Goal: Task Accomplishment & Management: Complete application form

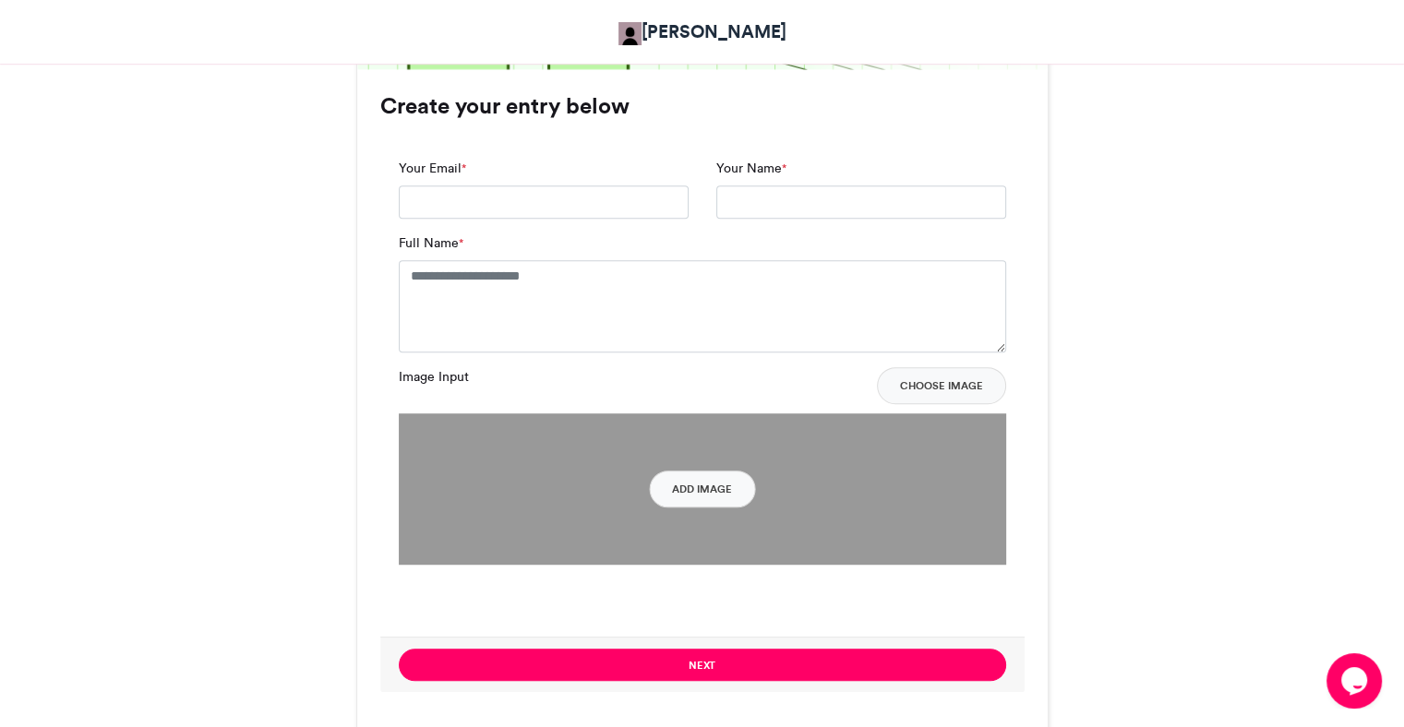
scroll to position [1206, 0]
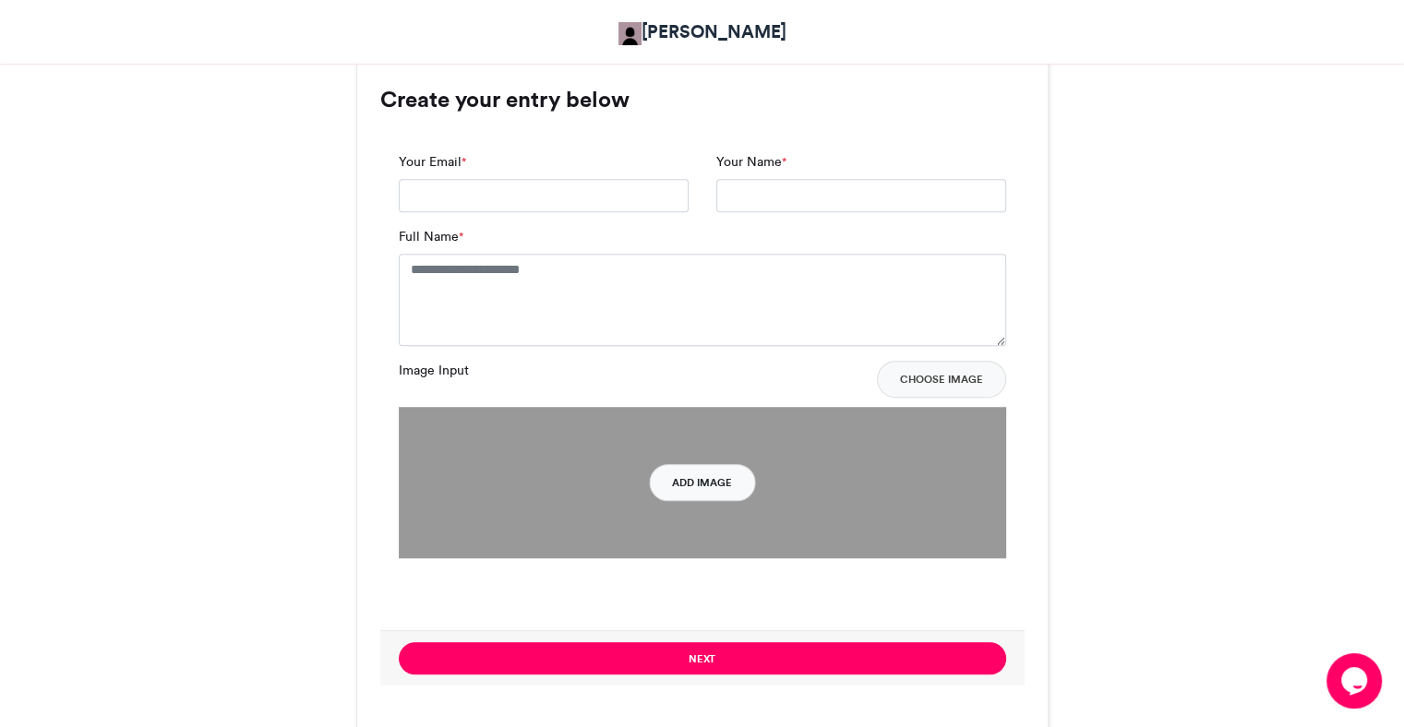
click at [713, 487] on button "Add Image" at bounding box center [702, 482] width 106 height 37
click at [706, 474] on button "Add Image" at bounding box center [702, 482] width 106 height 37
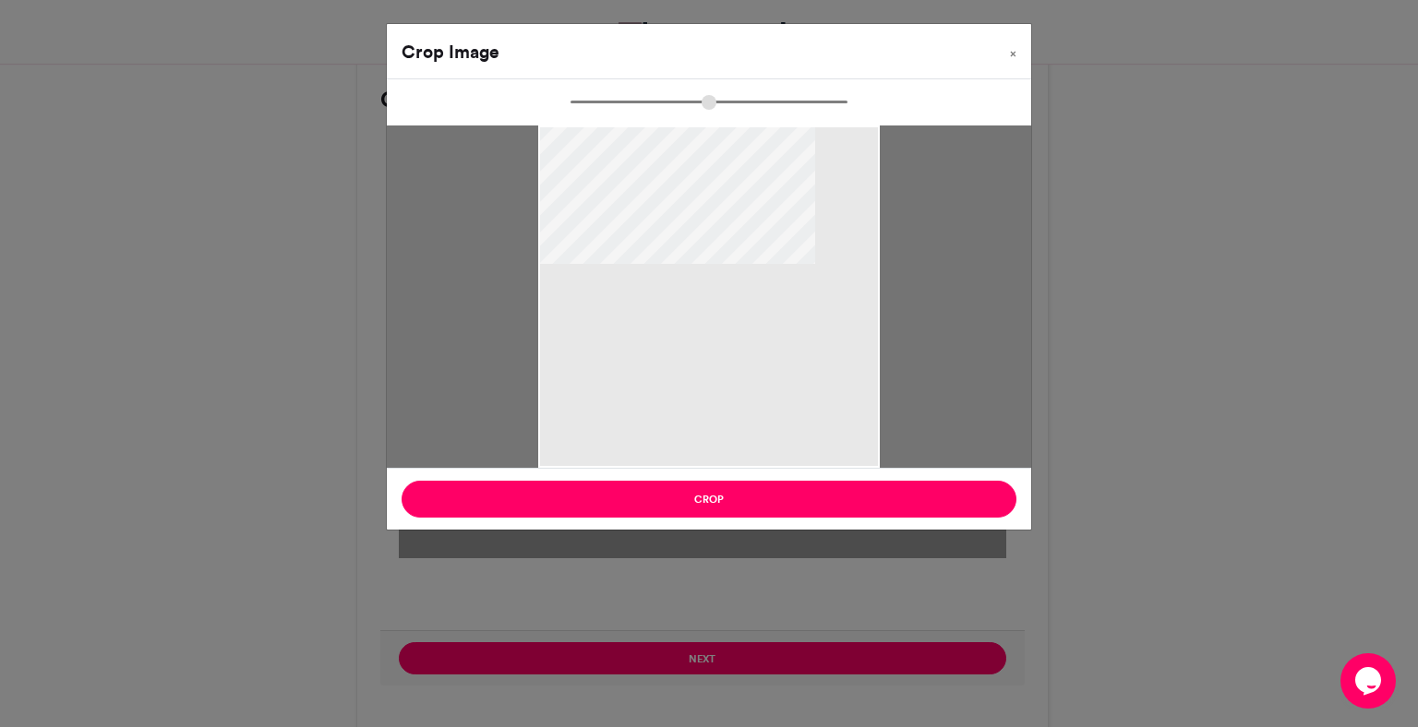
type input "******"
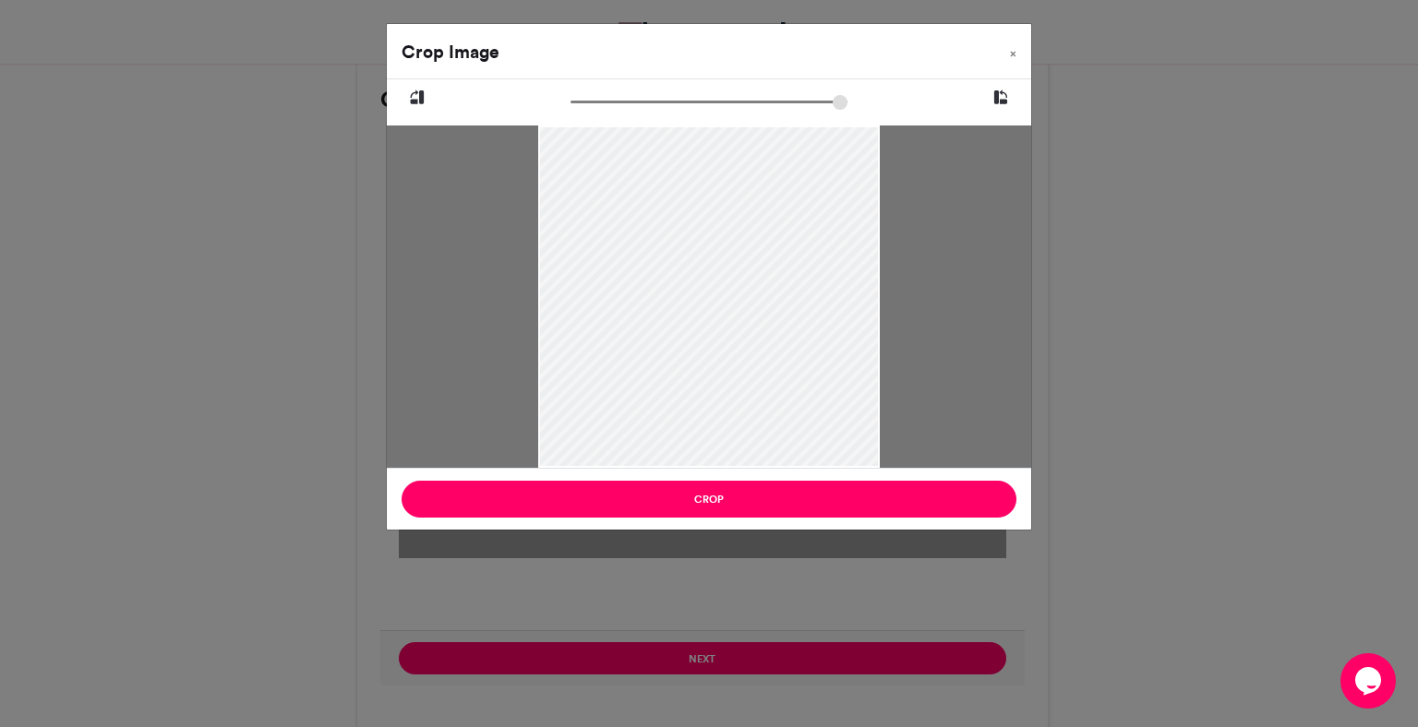
drag, startPoint x: 785, startPoint y: 225, endPoint x: 783, endPoint y: 268, distance: 42.5
click at [783, 268] on div at bounding box center [708, 342] width 341 height 468
drag, startPoint x: 783, startPoint y: 352, endPoint x: 790, endPoint y: 414, distance: 63.2
click at [790, 414] on div at bounding box center [708, 359] width 341 height 468
drag, startPoint x: 755, startPoint y: 401, endPoint x: 757, endPoint y: 525, distance: 123.7
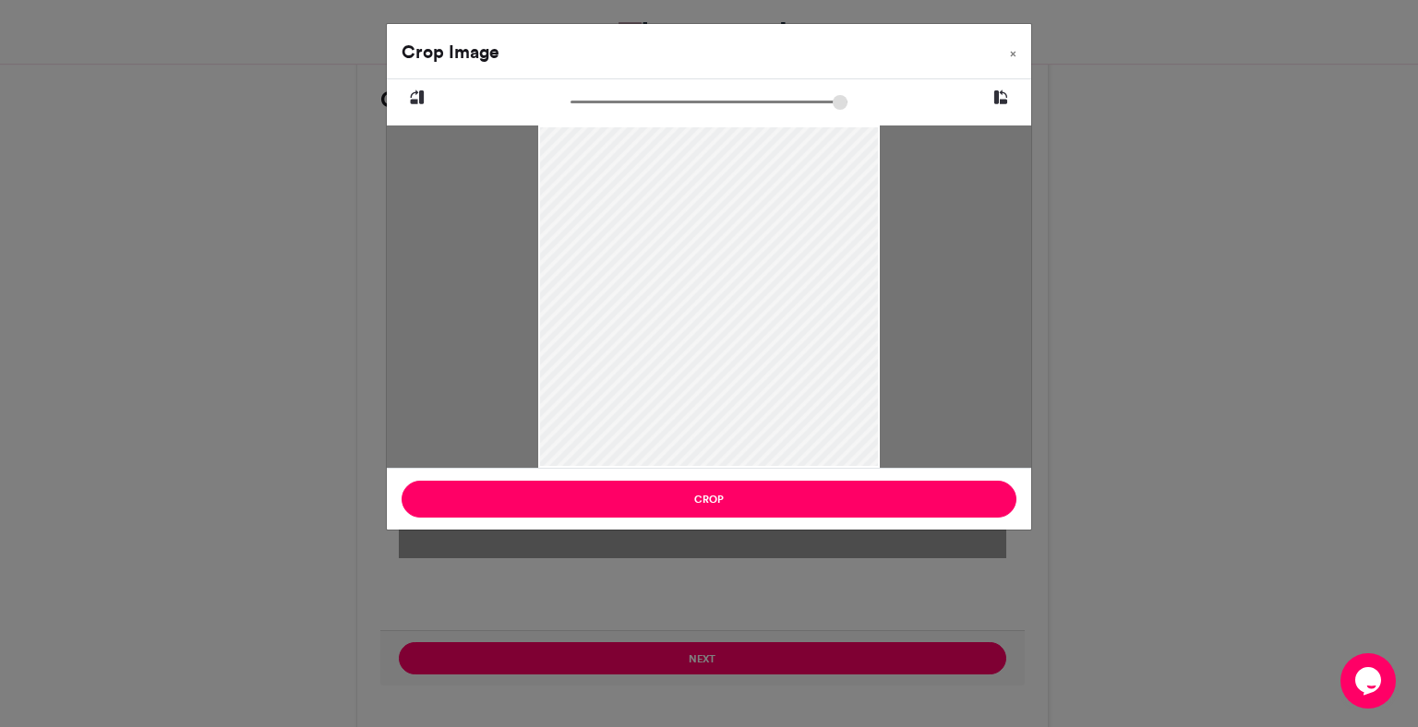
click at [757, 525] on div "Crop Image × Crop" at bounding box center [709, 277] width 646 height 508
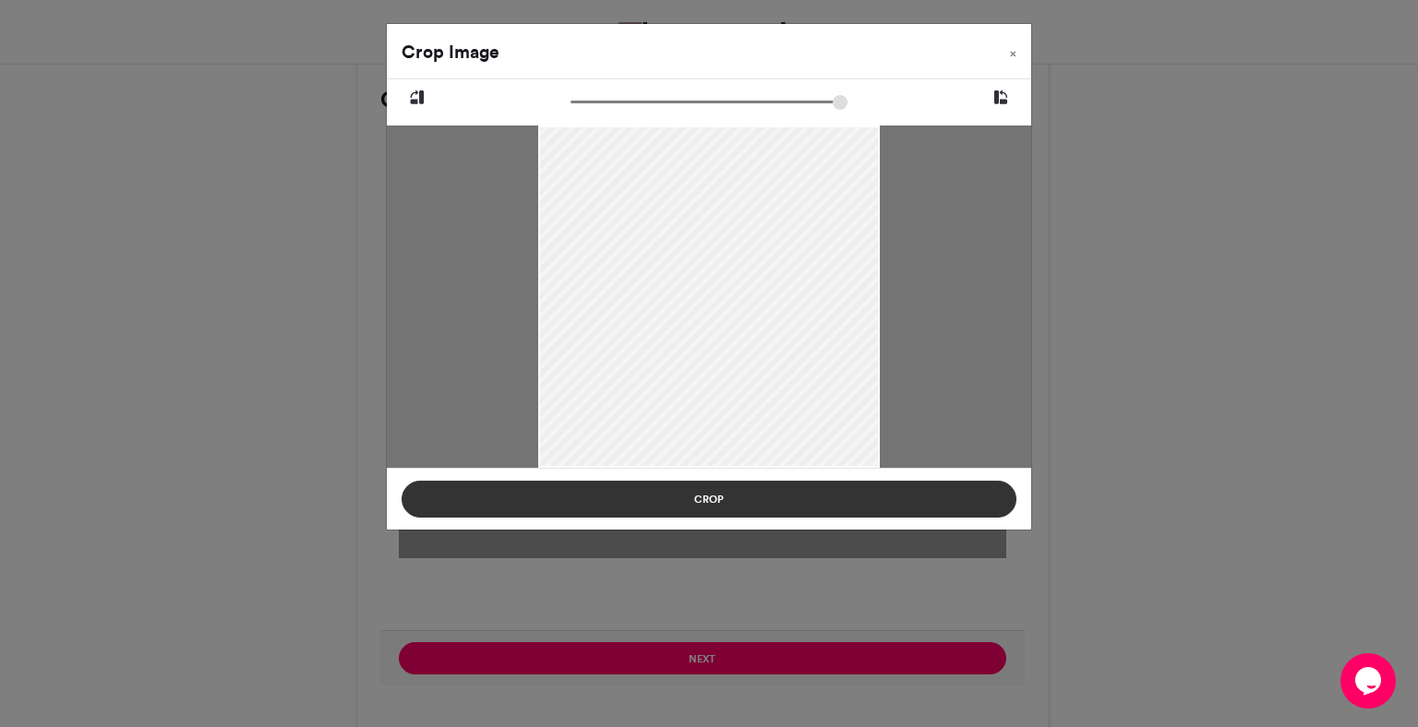
click at [760, 507] on button "Crop" at bounding box center [708, 499] width 615 height 37
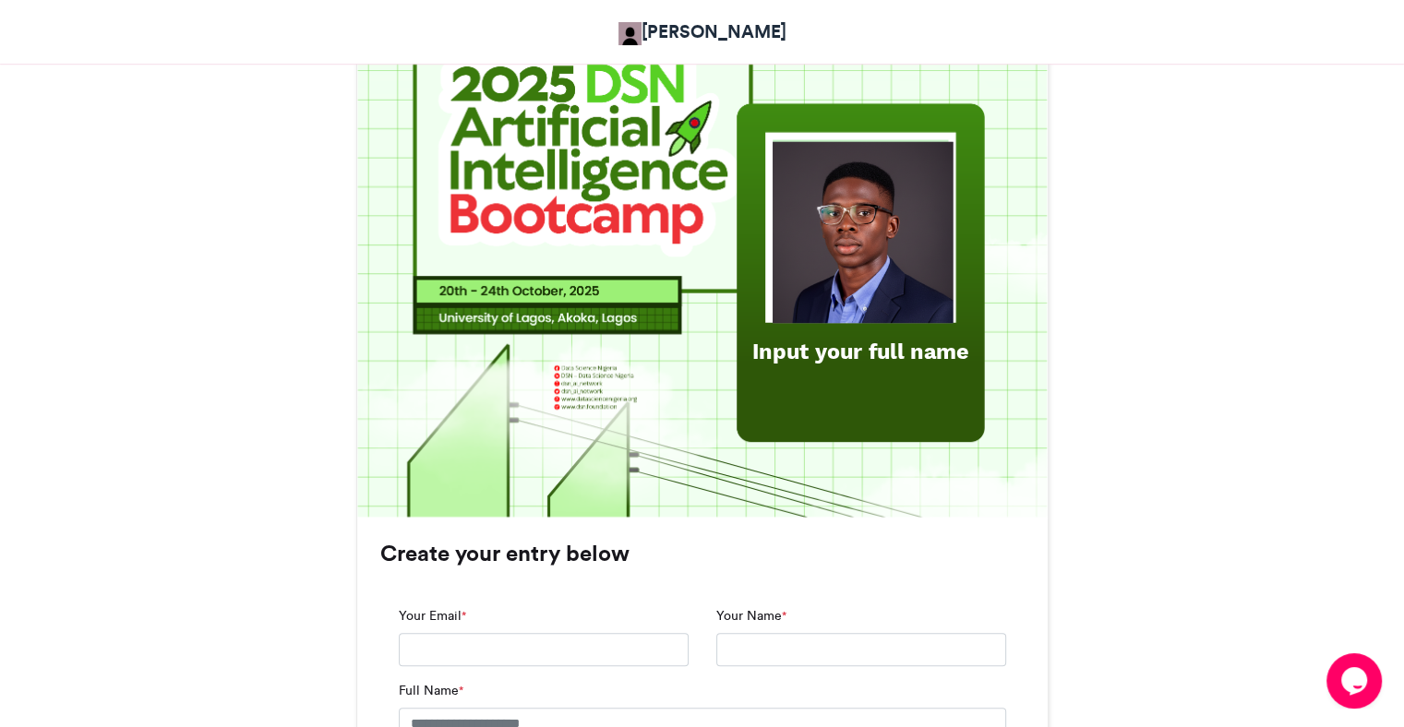
scroll to position [751, 0]
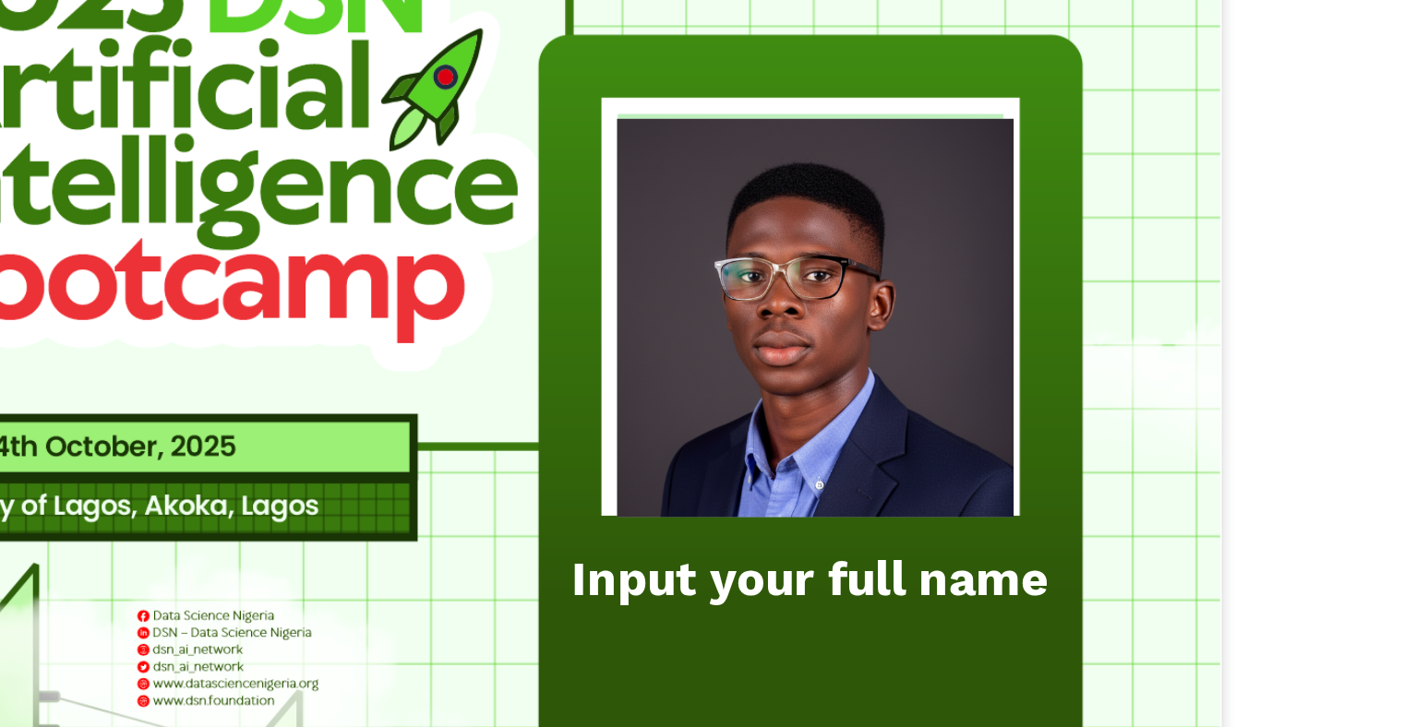
click at [957, 250] on img at bounding box center [701, 172] width 689 height 689
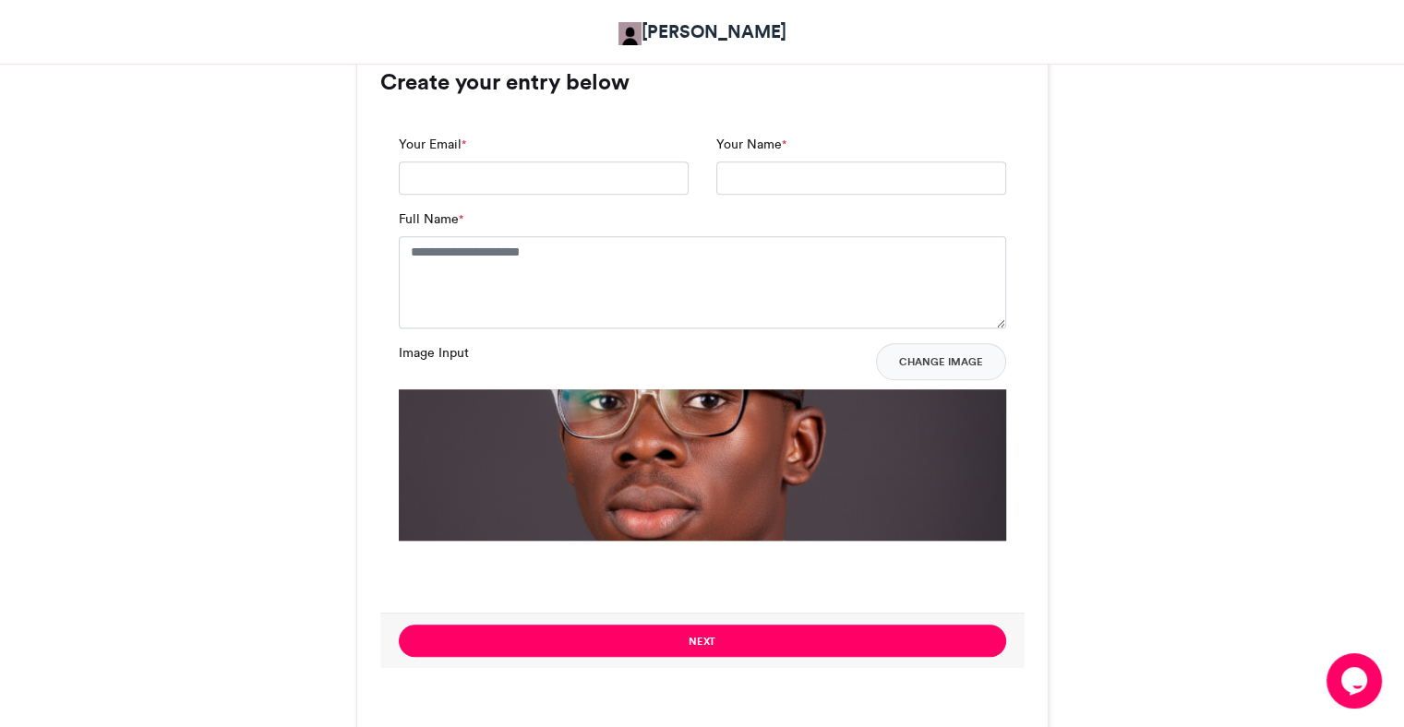
scroll to position [1225, 0]
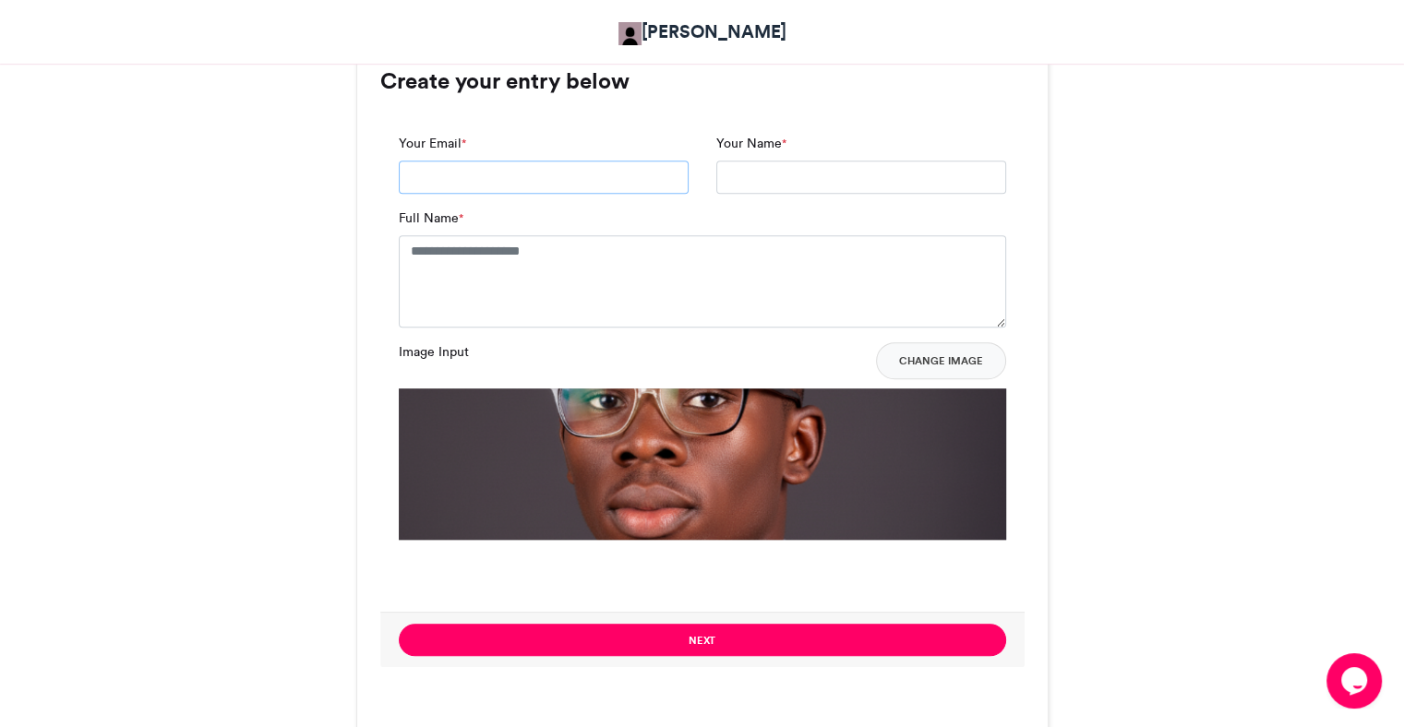
click at [549, 179] on input "Your Email *" at bounding box center [544, 177] width 290 height 33
type input "**********"
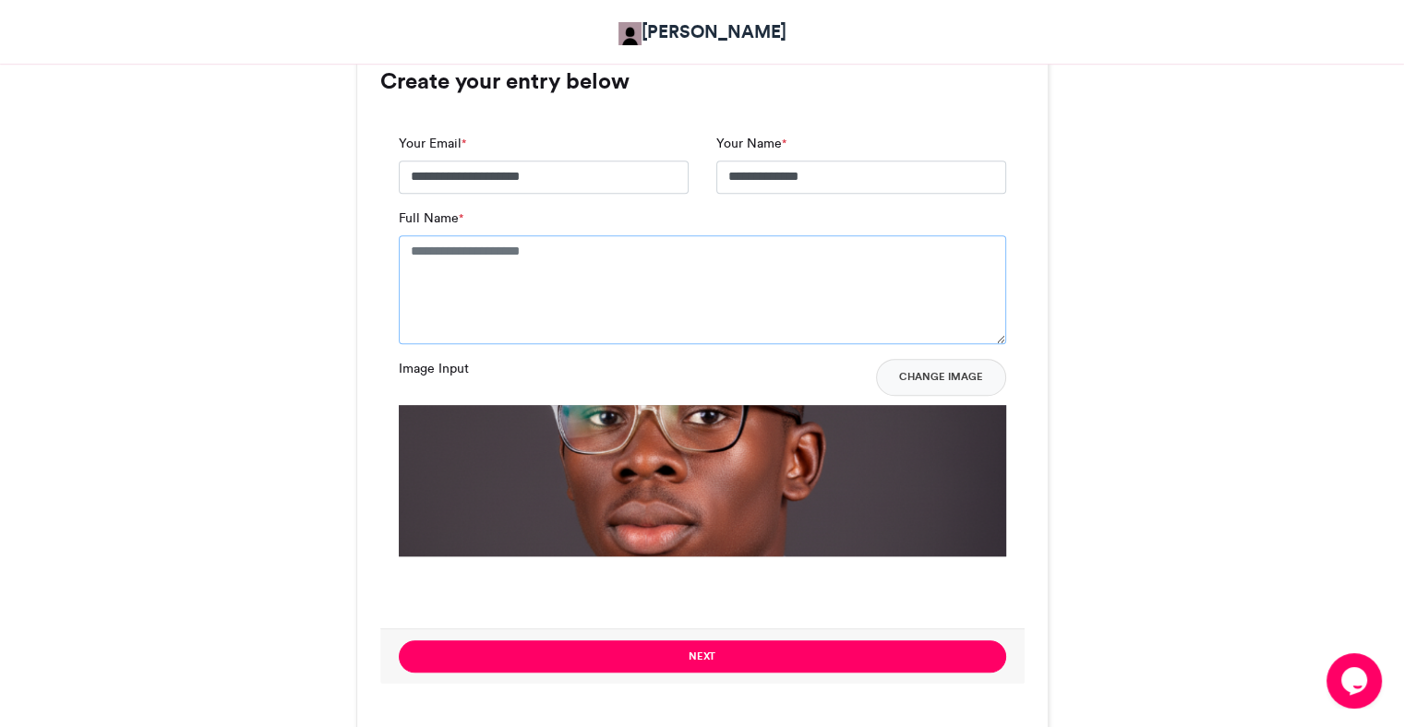
click at [532, 268] on textarea "Full Name *" at bounding box center [702, 289] width 607 height 109
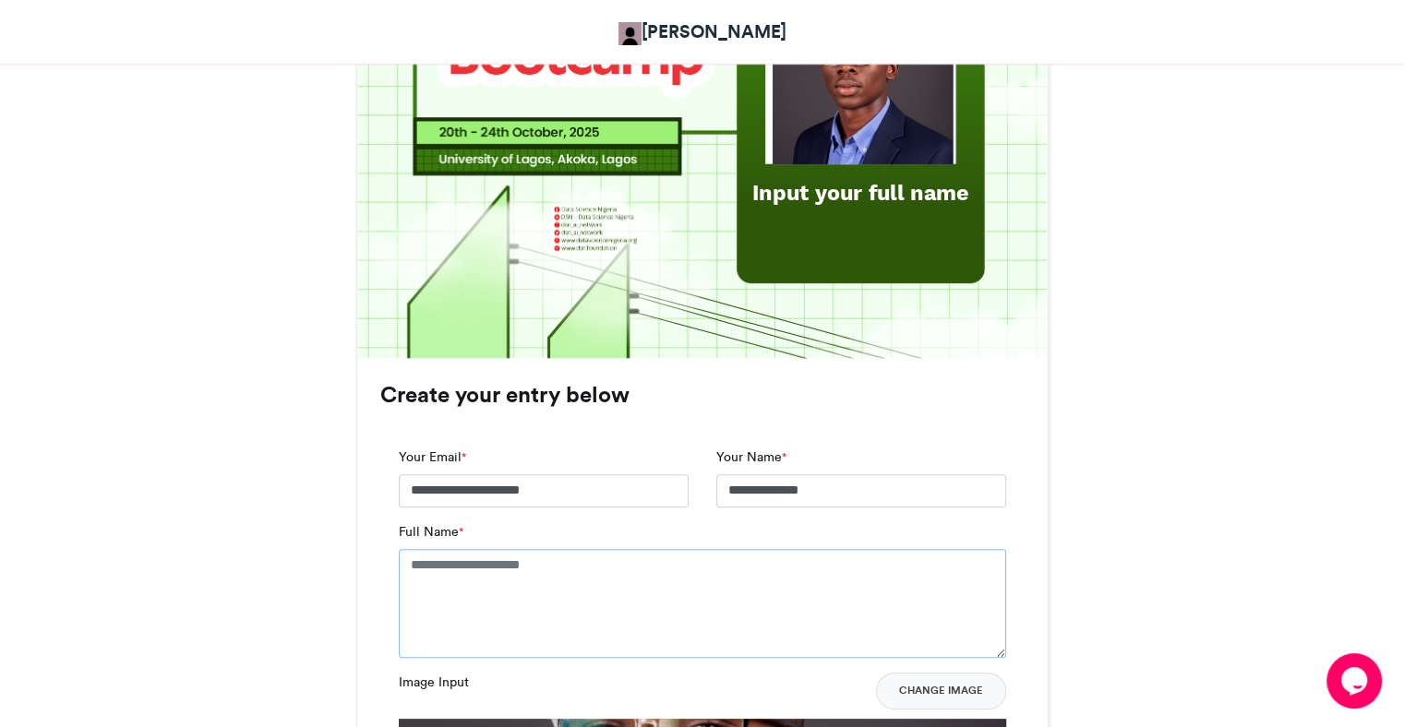
scroll to position [880, 0]
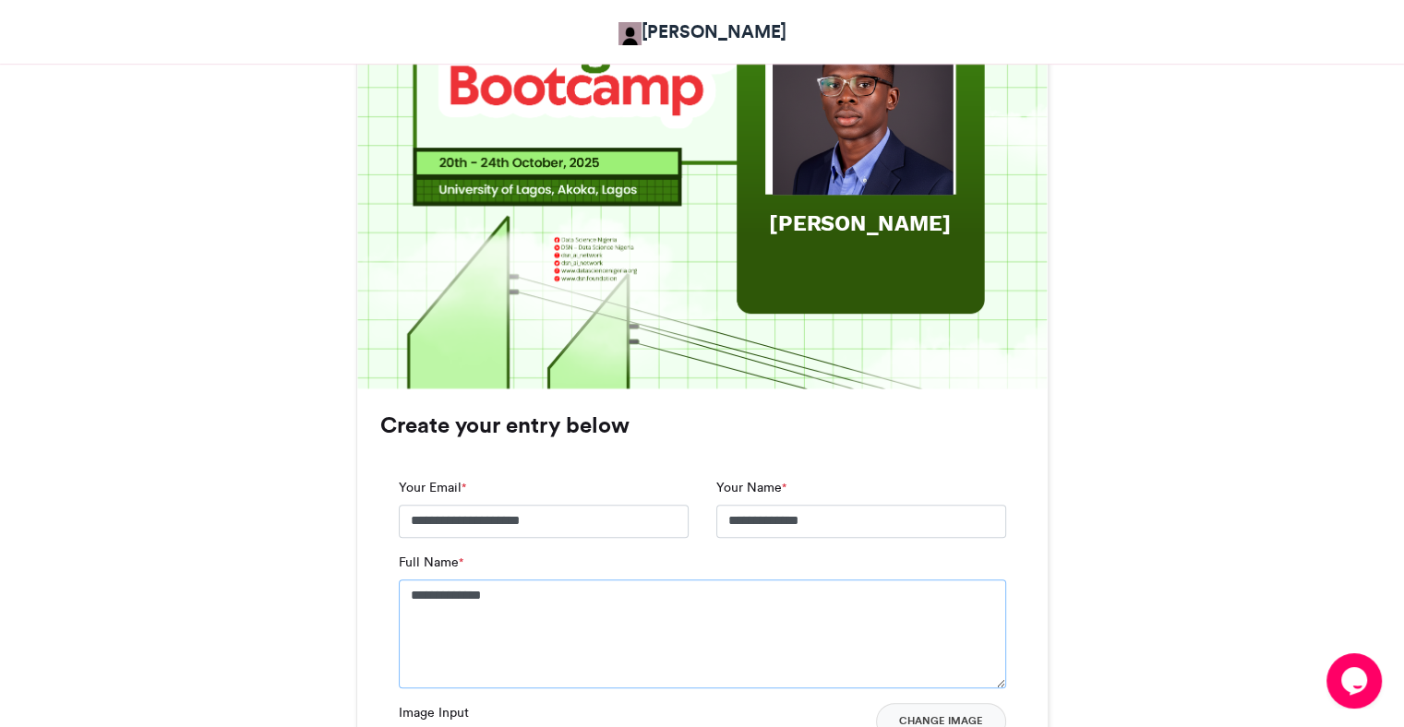
type textarea "*******"
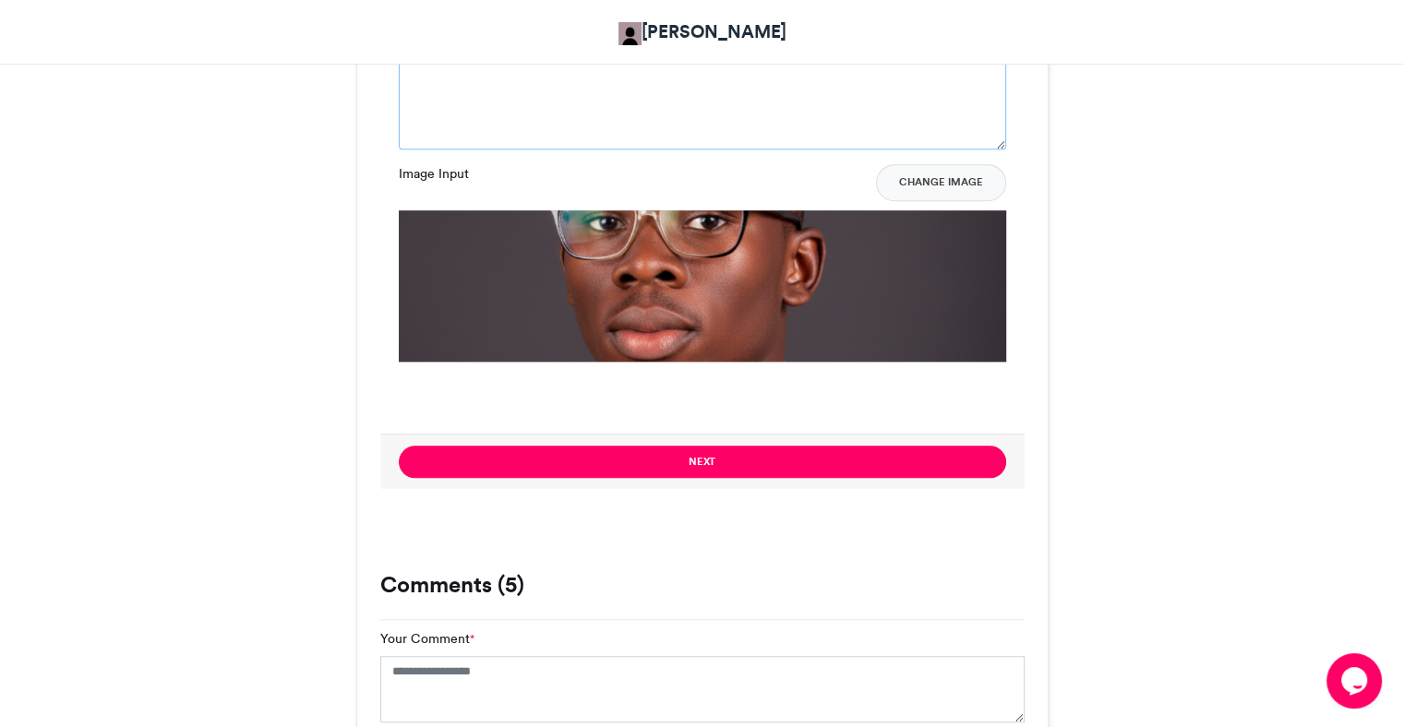
scroll to position [1420, 0]
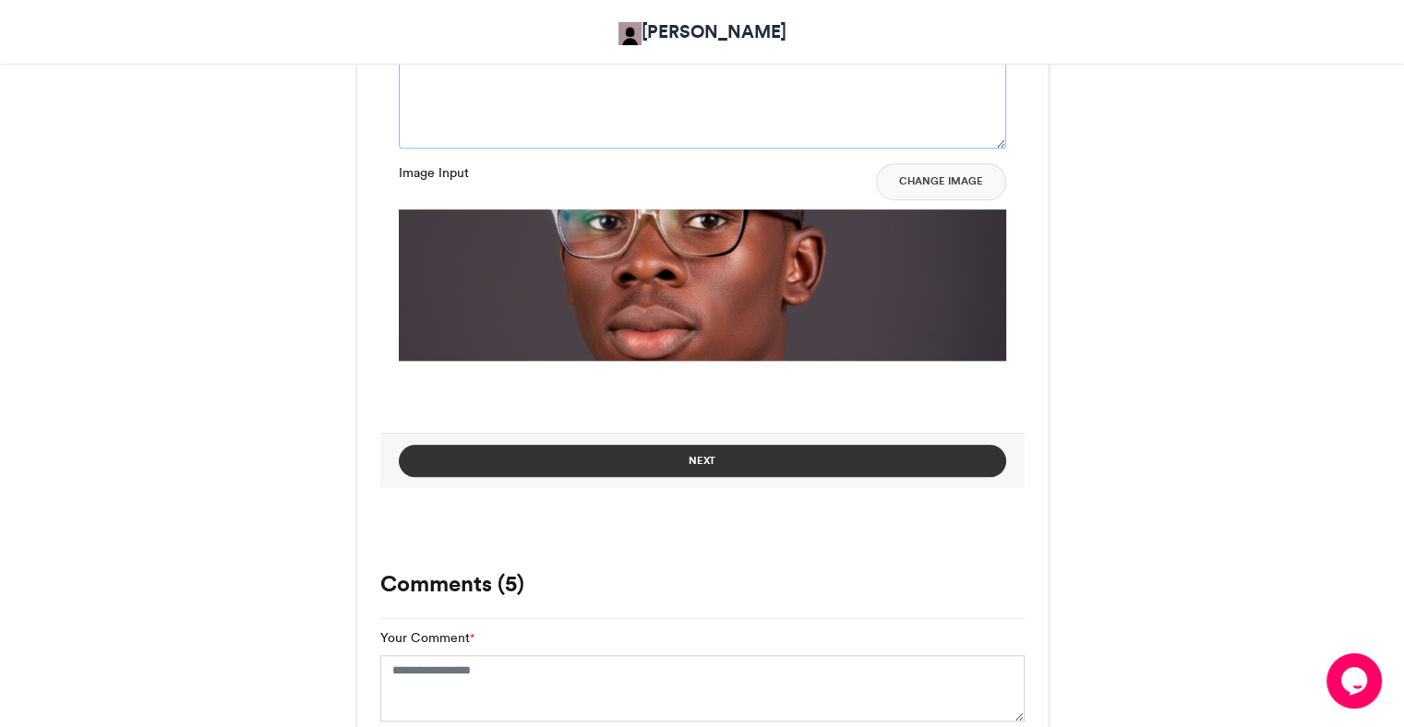
type textarea "**********"
click at [736, 468] on button "Next" at bounding box center [702, 461] width 607 height 32
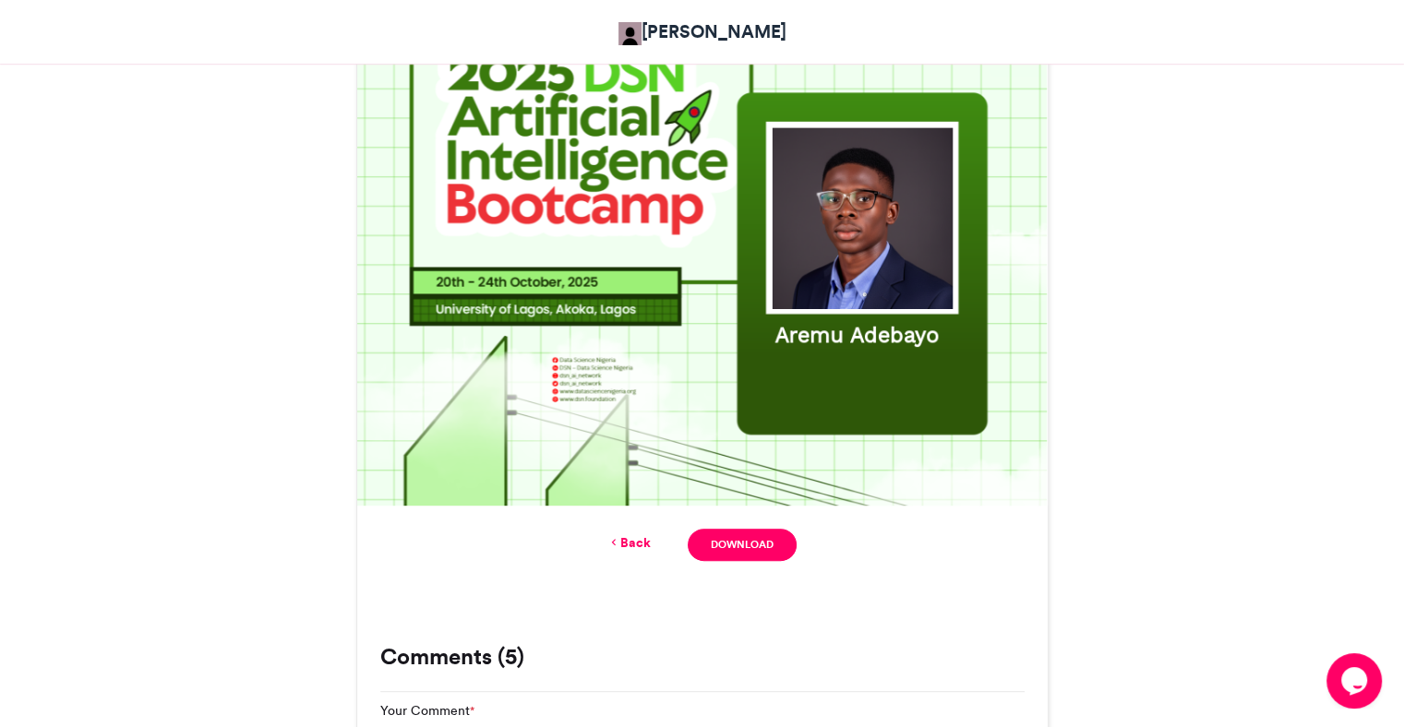
scroll to position [768, 0]
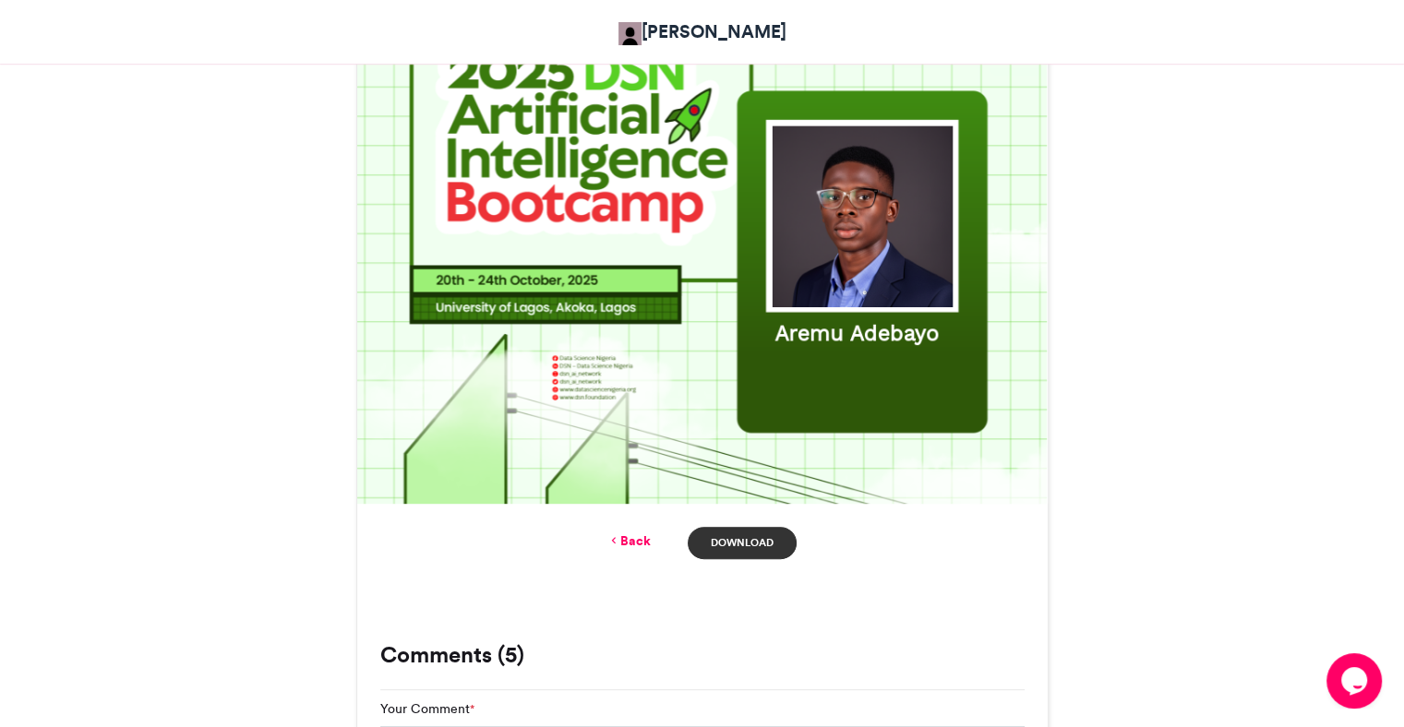
click at [743, 551] on link "Download" at bounding box center [742, 543] width 108 height 32
